Goal: Information Seeking & Learning: Find specific fact

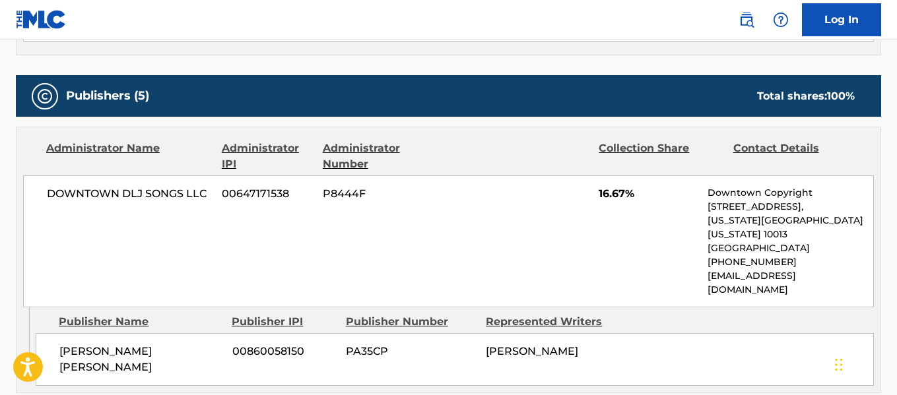
scroll to position [660, 0]
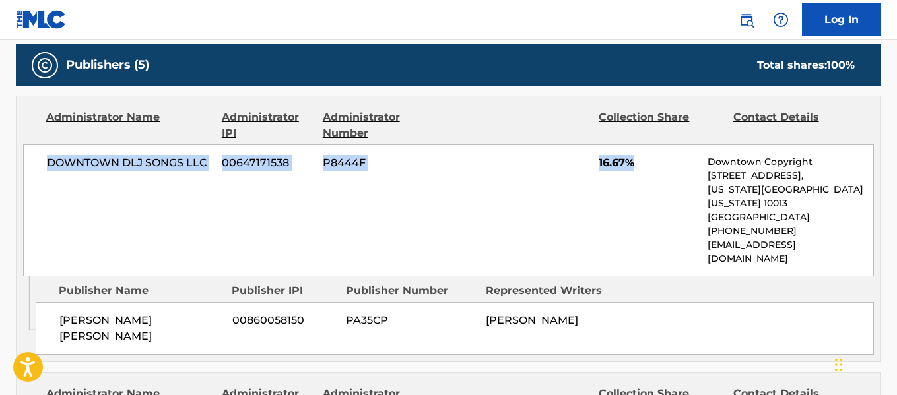
drag, startPoint x: 40, startPoint y: 164, endPoint x: 635, endPoint y: 165, distance: 595.1
click at [635, 165] on div "DOWNTOWN DLJ SONGS LLC 00647171538 P8444F 16.67% Downtown Copyright [STREET_ADD…" at bounding box center [448, 210] width 850 height 132
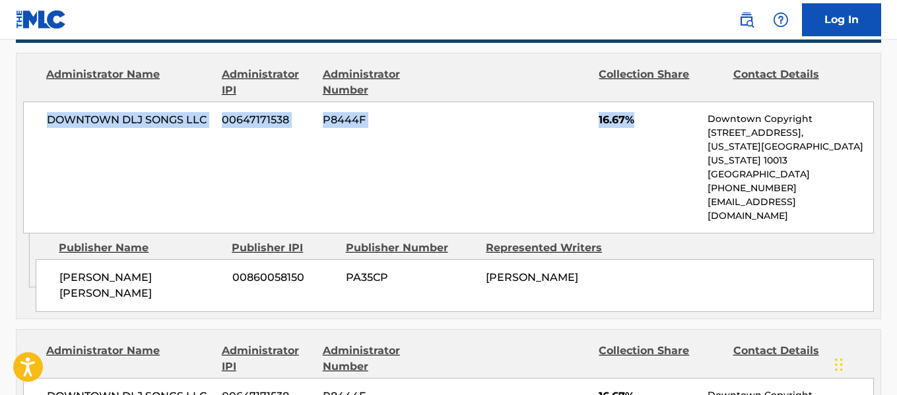
scroll to position [726, 0]
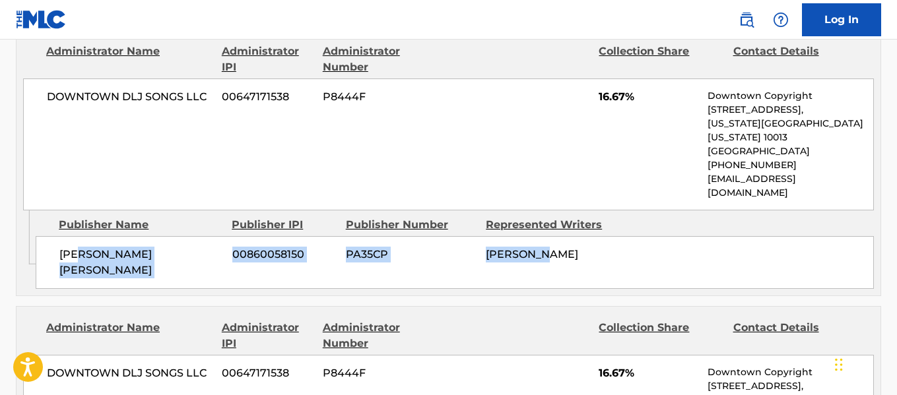
drag, startPoint x: 81, startPoint y: 231, endPoint x: 594, endPoint y: 228, distance: 512.7
click at [554, 236] on div "[PERSON_NAME] [PERSON_NAME] 00860058150 PA35CP [PERSON_NAME]" at bounding box center [455, 262] width 838 height 53
click at [594, 247] on div "[PERSON_NAME]" at bounding box center [551, 255] width 130 height 16
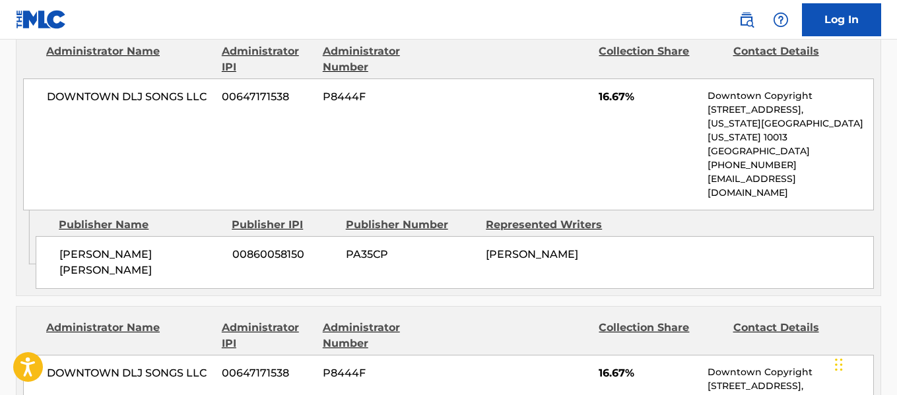
scroll to position [660, 0]
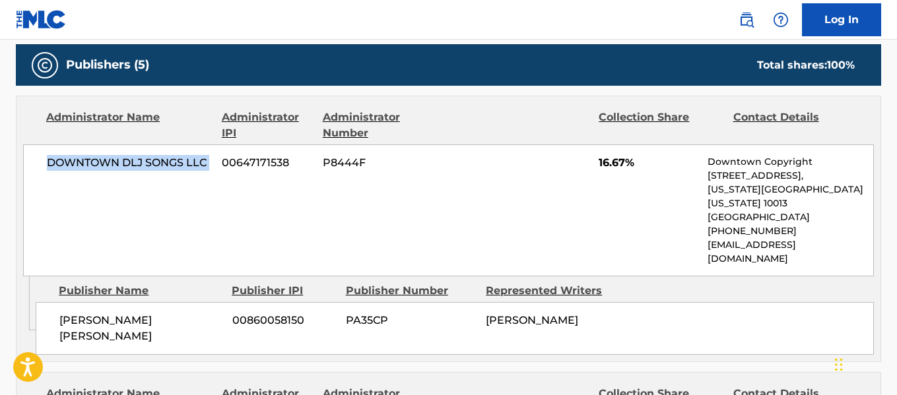
drag, startPoint x: 47, startPoint y: 160, endPoint x: 395, endPoint y: 166, distance: 348.4
click at [220, 165] on div "DOWNTOWN DLJ SONGS LLC 00647171538 P8444F 16.67% Downtown Copyright [STREET_ADD…" at bounding box center [448, 210] width 850 height 132
click at [418, 165] on span "P8444F" at bounding box center [385, 163] width 124 height 16
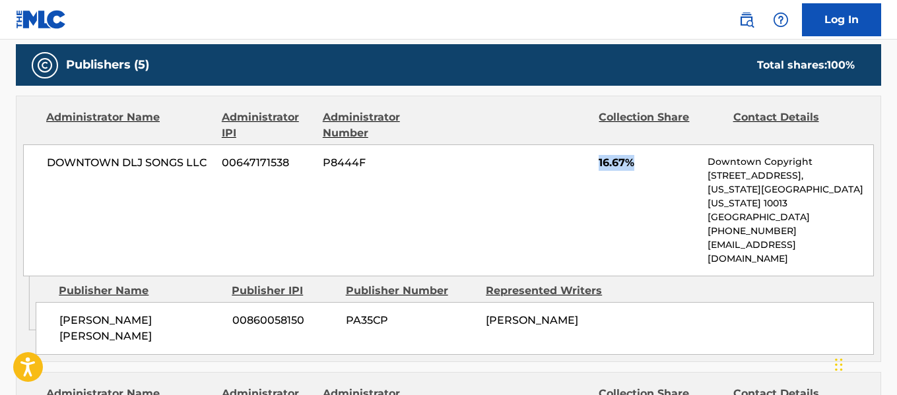
drag, startPoint x: 584, startPoint y: 160, endPoint x: 458, endPoint y: 183, distance: 128.1
click at [641, 164] on div "DOWNTOWN DLJ SONGS LLC 00647171538 P8444F 16.67% Downtown Copyright [STREET_ADD…" at bounding box center [448, 210] width 850 height 132
click at [458, 183] on div "DOWNTOWN DLJ SONGS LLC 00647171538 P8444F 16.67% Downtown Copyright [STREET_ADD…" at bounding box center [448, 210] width 850 height 132
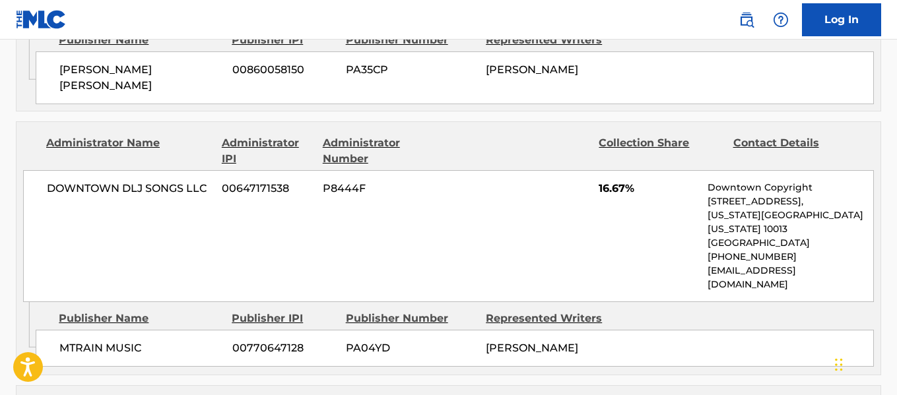
scroll to position [924, 0]
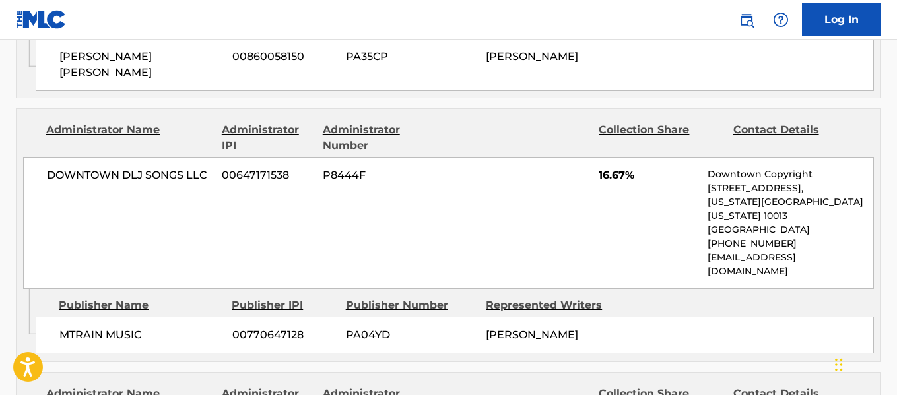
drag, startPoint x: 464, startPoint y: 255, endPoint x: 579, endPoint y: 286, distance: 118.9
click at [579, 317] on div "MTRAIN MUSIC 00770647128 PA04YD [PERSON_NAME]" at bounding box center [455, 335] width 838 height 37
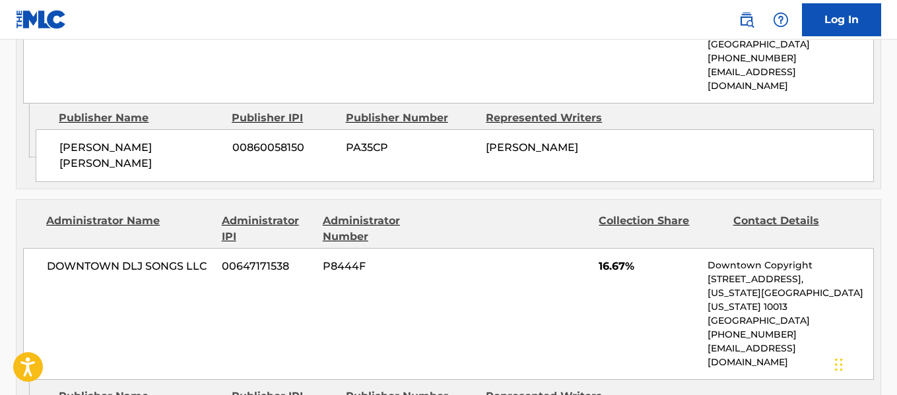
scroll to position [726, 0]
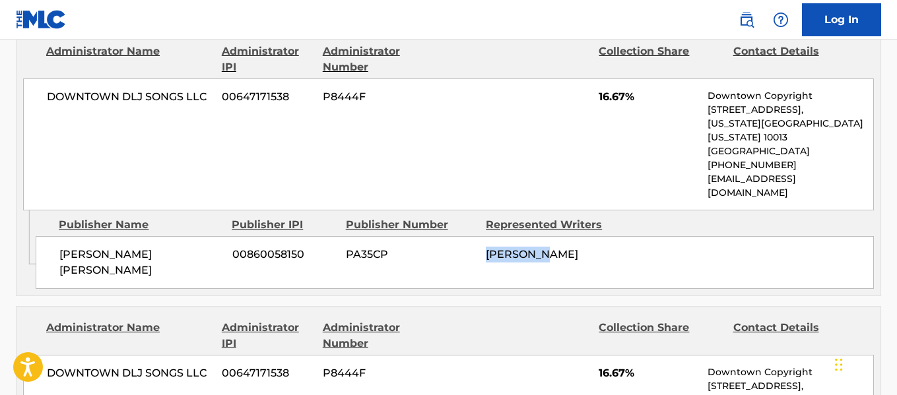
drag, startPoint x: 482, startPoint y: 224, endPoint x: 572, endPoint y: 285, distance: 109.2
click at [562, 236] on div "[PERSON_NAME] [PERSON_NAME] 00860058150 PA35CP [PERSON_NAME]" at bounding box center [455, 262] width 838 height 53
click at [576, 247] on div "[PERSON_NAME]" at bounding box center [551, 255] width 130 height 16
drag, startPoint x: 493, startPoint y: 229, endPoint x: 484, endPoint y: 230, distance: 8.6
click at [491, 248] on span "[PERSON_NAME]" at bounding box center [532, 254] width 92 height 13
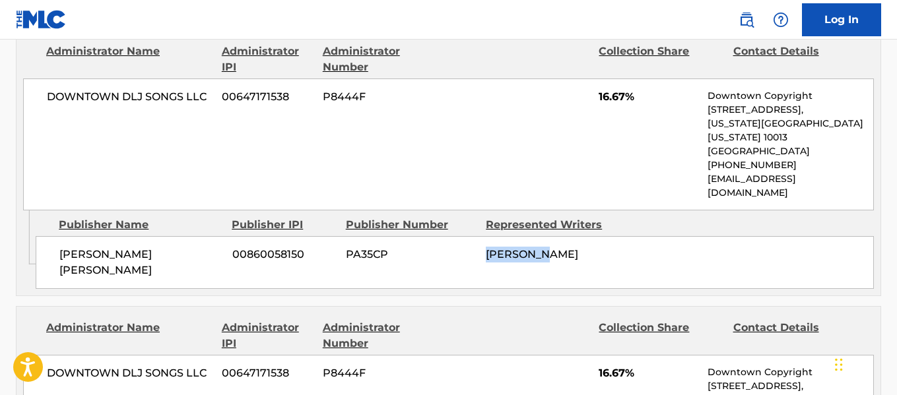
drag, startPoint x: 484, startPoint y: 230, endPoint x: 578, endPoint y: 238, distance: 94.0
click at [578, 238] on div "[PERSON_NAME] [PERSON_NAME] 00860058150 PA35CP [PERSON_NAME]" at bounding box center [455, 262] width 838 height 53
drag, startPoint x: 623, startPoint y: 94, endPoint x: 662, endPoint y: 112, distance: 43.1
click at [650, 102] on div "DOWNTOWN DLJ SONGS LLC 00647171538 P8444F 16.67% Downtown Copyright [STREET_ADD…" at bounding box center [448, 145] width 850 height 132
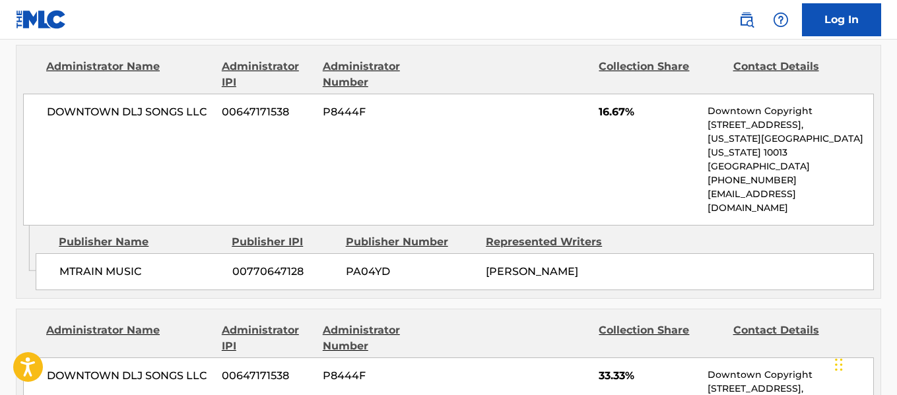
scroll to position [990, 0]
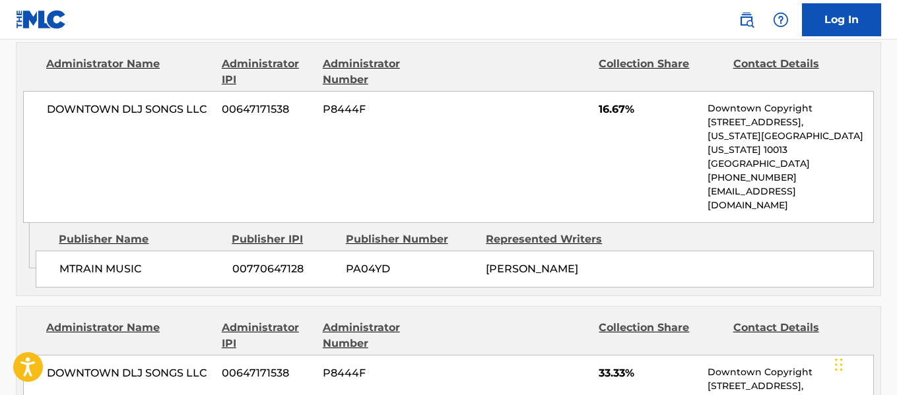
drag, startPoint x: 553, startPoint y: 215, endPoint x: 482, endPoint y: 191, distance: 75.1
click at [482, 251] on div "MTRAIN MUSIC 00770647128 PA04YD [PERSON_NAME]" at bounding box center [455, 269] width 838 height 37
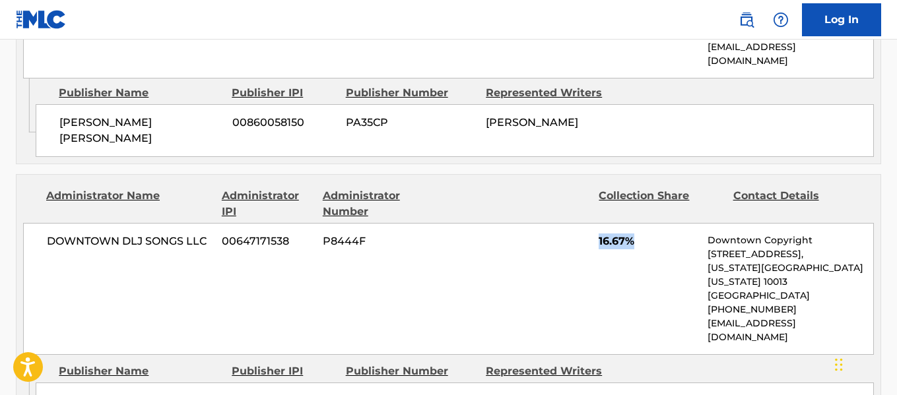
drag, startPoint x: 593, startPoint y: 201, endPoint x: 633, endPoint y: 202, distance: 39.6
click at [632, 223] on div "DOWNTOWN DLJ SONGS LLC 00647171538 P8444F 16.67% Downtown Copyright [STREET_ADD…" at bounding box center [448, 289] width 850 height 132
click at [525, 223] on div "DOWNTOWN DLJ SONGS LLC 00647171538 P8444F 16.67% Downtown Copyright [STREET_ADD…" at bounding box center [448, 289] width 850 height 132
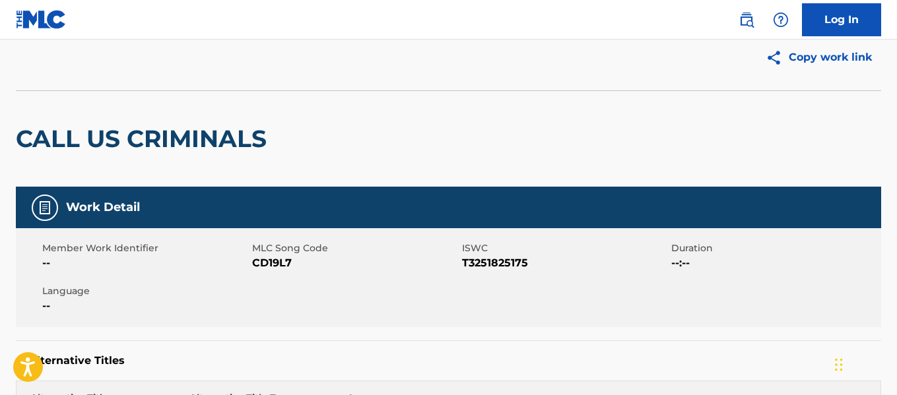
scroll to position [0, 0]
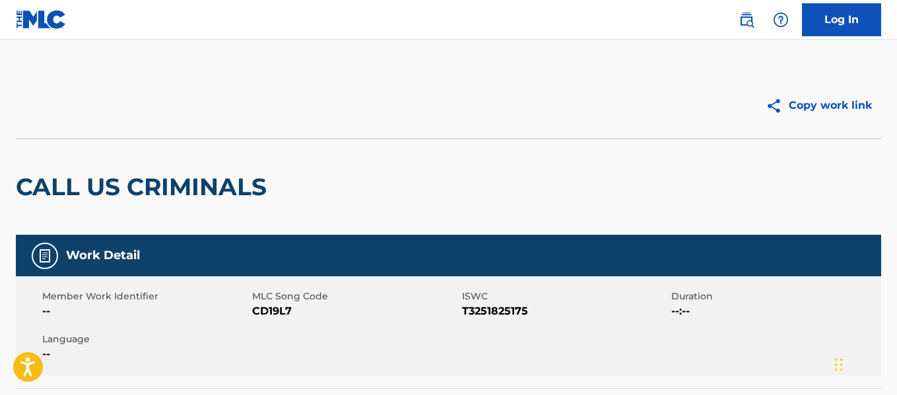
click at [53, 22] on img at bounding box center [41, 19] width 51 height 19
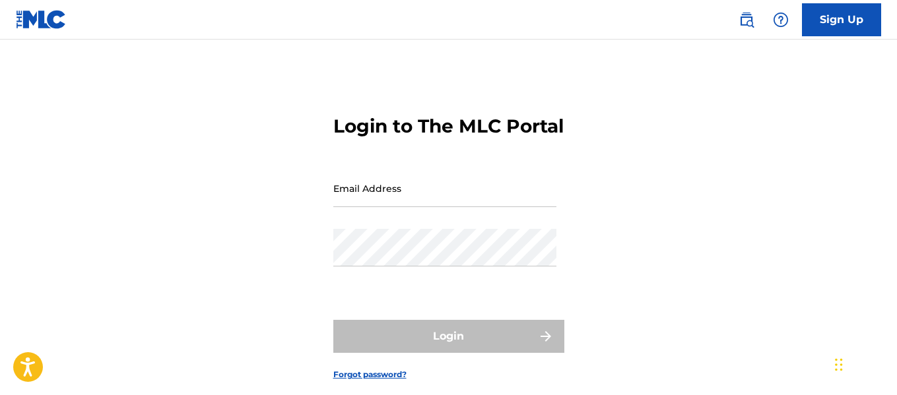
click at [748, 22] on img at bounding box center [746, 20] width 16 height 16
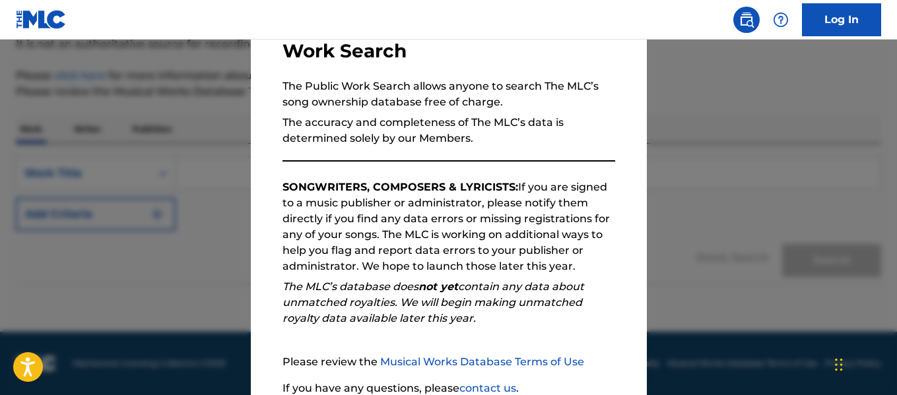
scroll to position [198, 0]
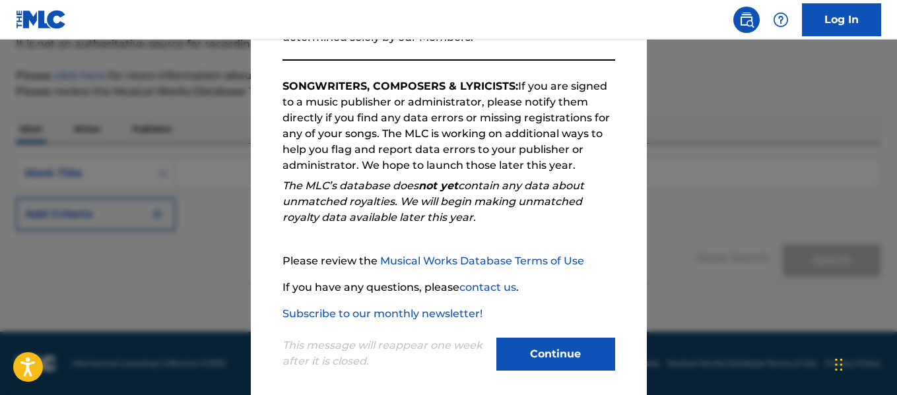
drag, startPoint x: 556, startPoint y: 352, endPoint x: 577, endPoint y: 326, distance: 33.8
click at [560, 351] on button "Continue" at bounding box center [555, 354] width 119 height 33
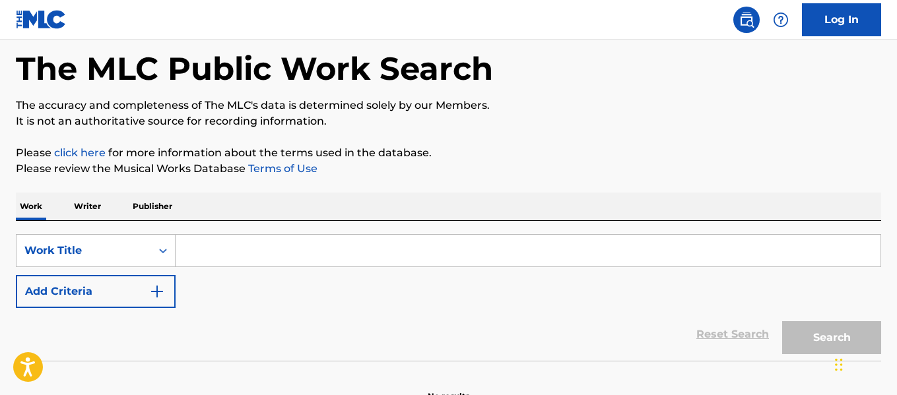
scroll to position [0, 0]
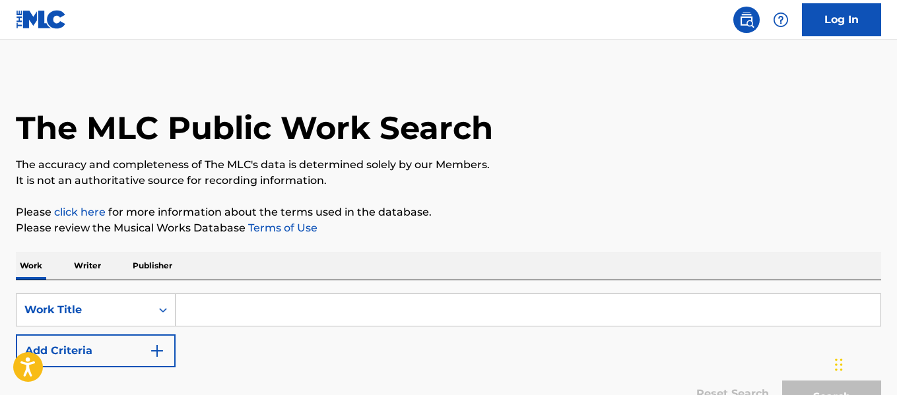
click at [602, 133] on div "The MLC Public Work Search" at bounding box center [448, 121] width 865 height 96
